Goal: Transaction & Acquisition: Purchase product/service

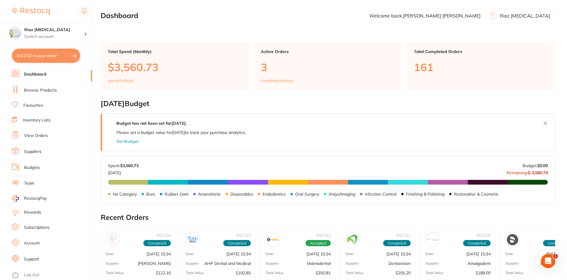
click at [48, 57] on button "$412.32 in your order" at bounding box center [46, 56] width 68 height 14
checkbox input "true"
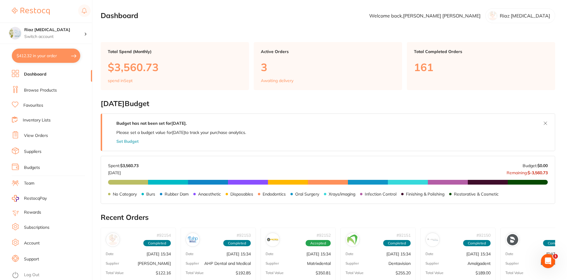
checkbox input "true"
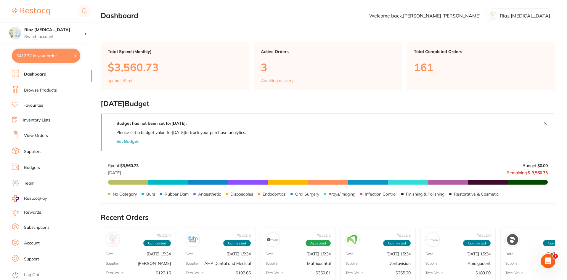
checkbox input "true"
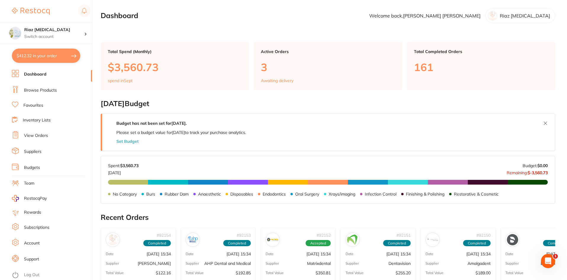
checkbox input "true"
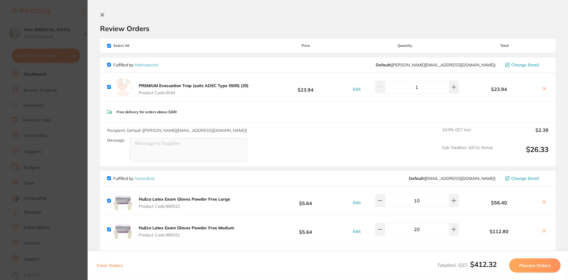
click at [103, 13] on icon at bounding box center [102, 14] width 5 height 5
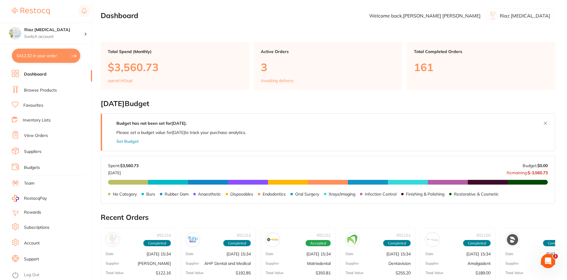
click at [37, 91] on link "Browse Products" at bounding box center [40, 90] width 33 height 6
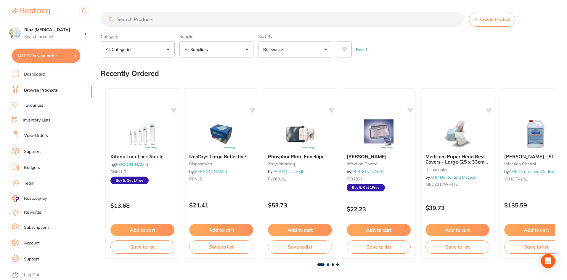
click at [132, 23] on input "search" at bounding box center [282, 19] width 363 height 15
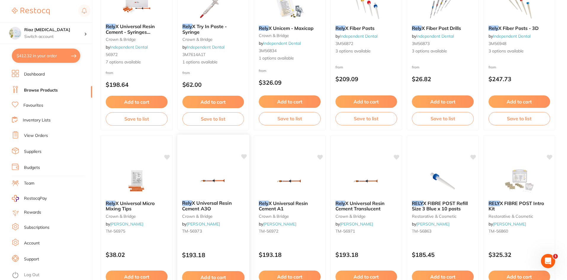
scroll to position [296, 0]
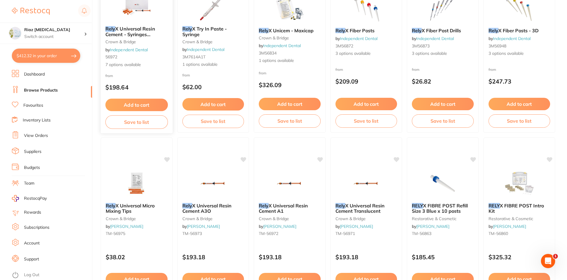
type input "rely"
click at [139, 19] on img at bounding box center [136, 6] width 39 height 30
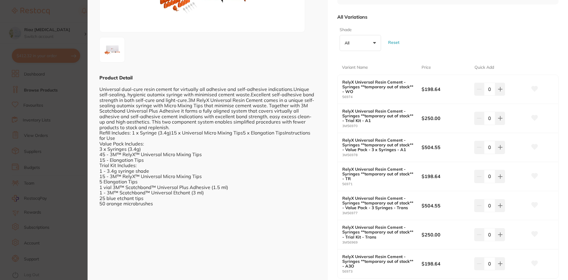
scroll to position [89, 0]
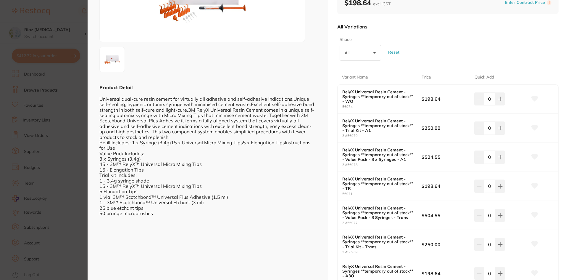
click at [70, 115] on section "RelyX Universal Resin Cement - Syringes **temporary out of stock** crown & brid…" at bounding box center [284, 140] width 568 height 280
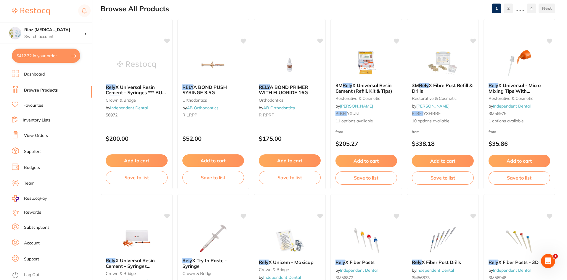
scroll to position [59, 0]
